Goal: Check status

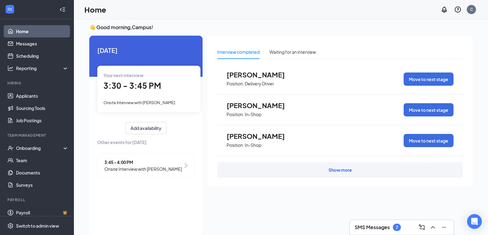
scroll to position [2, 0]
click at [24, 32] on link "Home" at bounding box center [42, 31] width 53 height 12
click at [40, 27] on link "Home" at bounding box center [42, 31] width 53 height 12
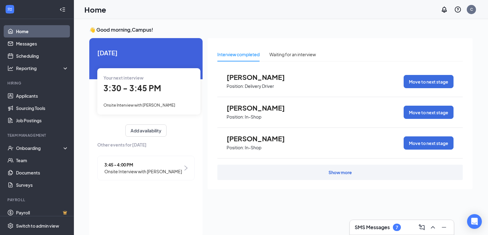
click at [184, 97] on div "Your next interview 3:30 - 3:45 PM Onsite Interview with [PERSON_NAME]" at bounding box center [148, 91] width 103 height 46
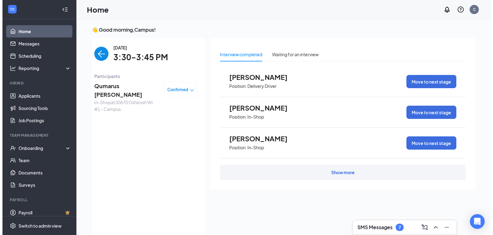
scroll to position [2, 0]
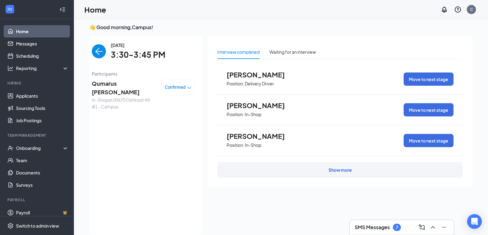
click at [116, 82] on span "Qumarus [PERSON_NAME]" at bounding box center [124, 88] width 65 height 18
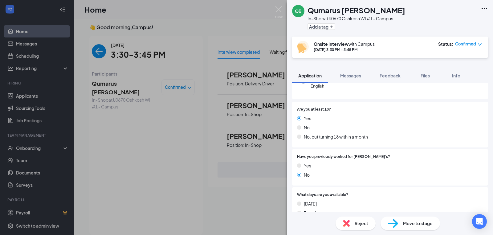
scroll to position [92, 0]
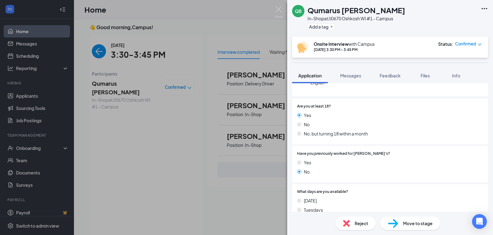
click at [96, 50] on div "QB Qumarus [PERSON_NAME] In-Shop at JJ0670 Oshkosh WI #1 - Campus Add a tag Ons…" at bounding box center [246, 117] width 493 height 235
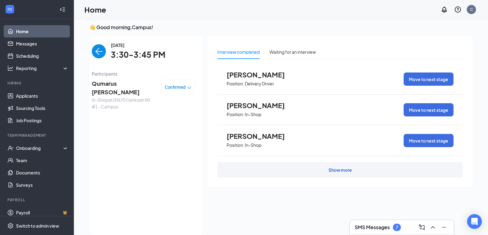
click at [101, 53] on img "back-button" at bounding box center [99, 51] width 14 height 14
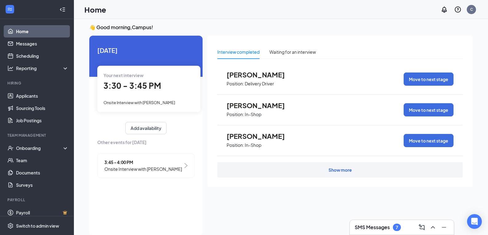
click at [147, 86] on span "3:30 - 3:45 PM" at bounding box center [132, 86] width 58 height 10
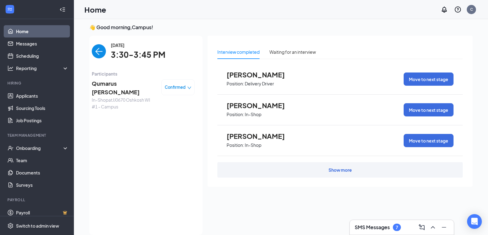
drag, startPoint x: 174, startPoint y: 88, endPoint x: 44, endPoint y: 2, distance: 155.8
click at [192, 81] on div "Confirmed" at bounding box center [177, 87] width 33 height 16
click at [97, 55] on img "back-button" at bounding box center [99, 51] width 14 height 14
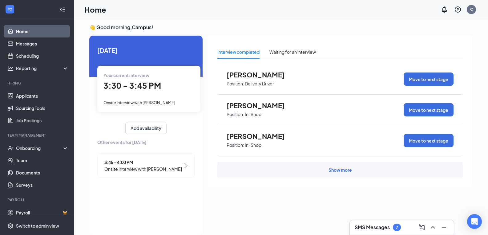
click at [128, 165] on span "3:45 - 4:00 PM" at bounding box center [143, 162] width 78 height 7
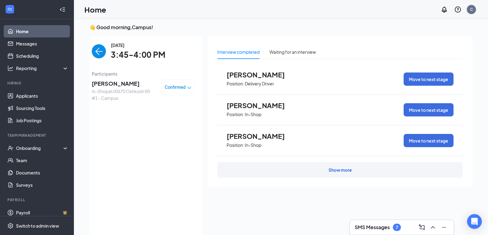
click at [116, 89] on span "In-Shop at JJ0670 Oshkosh WI #1 - Campus" at bounding box center [124, 95] width 65 height 14
click at [117, 86] on span "[PERSON_NAME]" at bounding box center [124, 83] width 65 height 9
